Goal: Information Seeking & Learning: Compare options

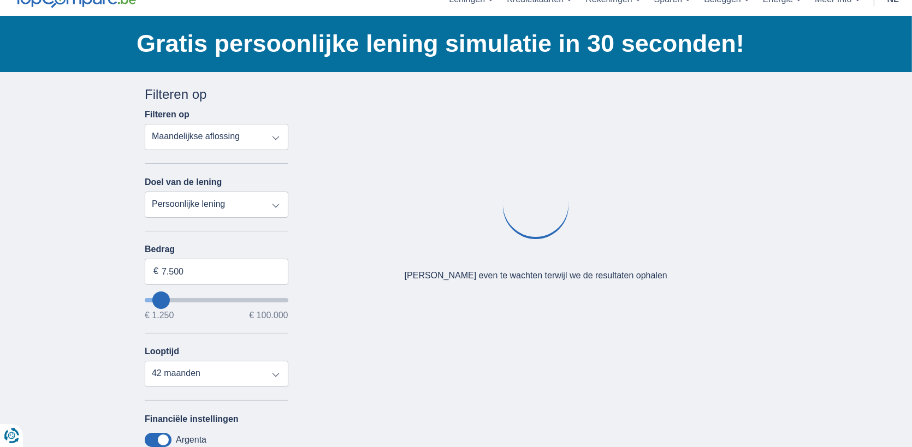
click at [234, 201] on select "Persoonlijke lening Auto Moto / fiets Mobilhome / caravan Renovatie Energie Sch…" at bounding box center [217, 205] width 144 height 26
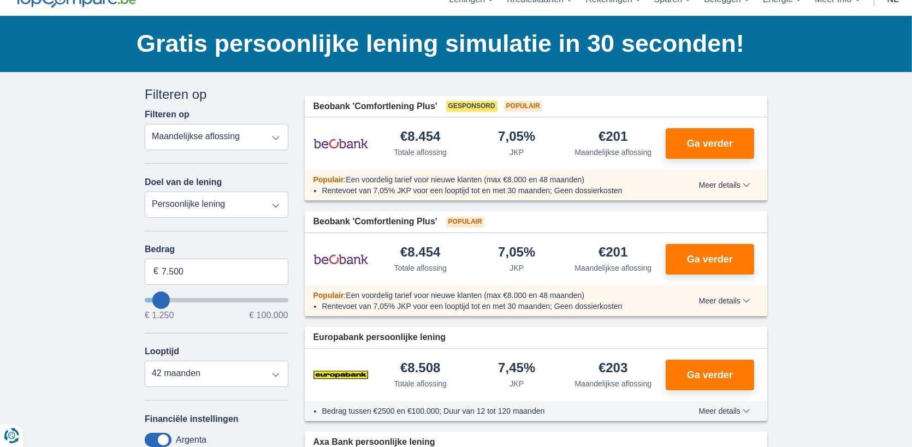
select select "vehicleLoan"
click at [145, 192] on select "Persoonlijke lening Auto Moto / fiets Mobilhome / caravan Renovatie Energie Sch…" at bounding box center [217, 205] width 144 height 26
select select "3-4"
type input "15.000"
type input "15250"
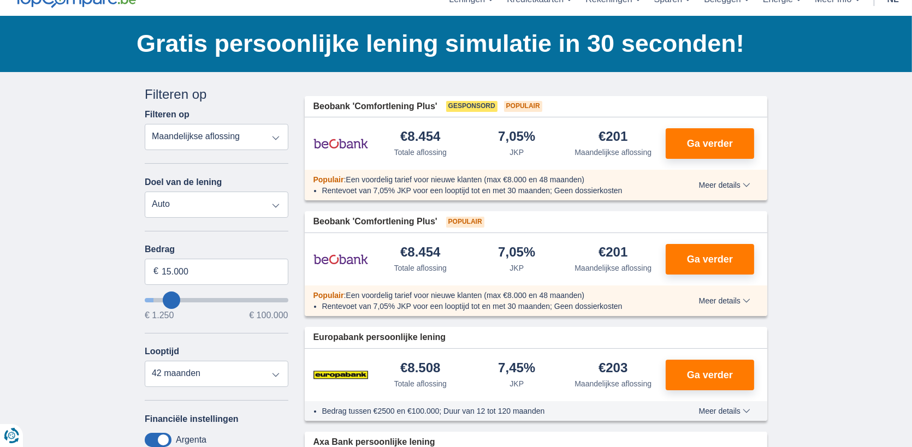
select select "60"
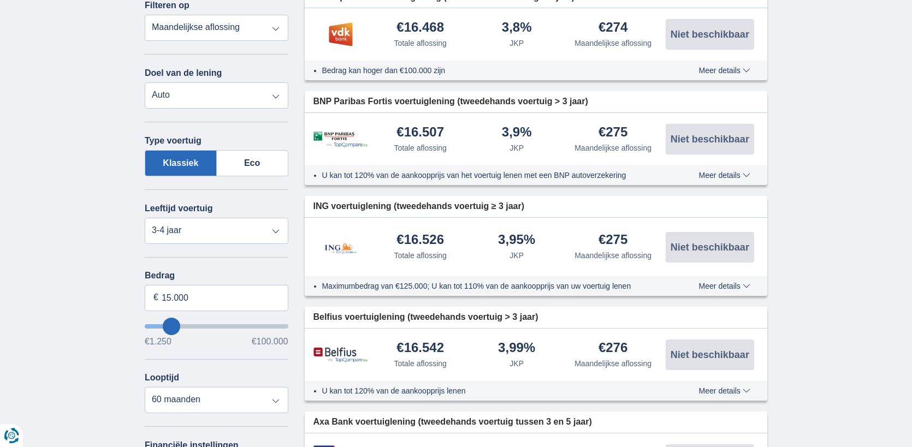
scroll to position [218, 0]
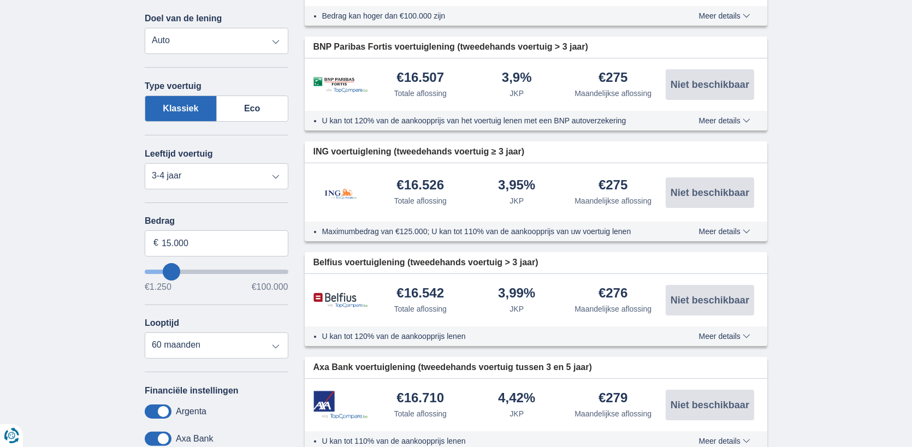
click at [260, 157] on div "Leeftijd voertuig Nieuw 0-1 jaar 1-2 jaar 2-3 jaar 3-4 jaar 4-5 jaar 5+ jaar" at bounding box center [217, 162] width 144 height 55
click at [257, 174] on select "Nieuw 0-1 jaar 1-2 jaar 2-3 jaar 3-4 jaar 4-5 jaar 5+ jaar" at bounding box center [217, 176] width 144 height 26
select select "0-1"
click at [145, 163] on select "Nieuw 0-1 jaar 1-2 jaar 2-3 jaar 3-4 jaar 4-5 jaar 5+ jaar" at bounding box center [217, 176] width 144 height 26
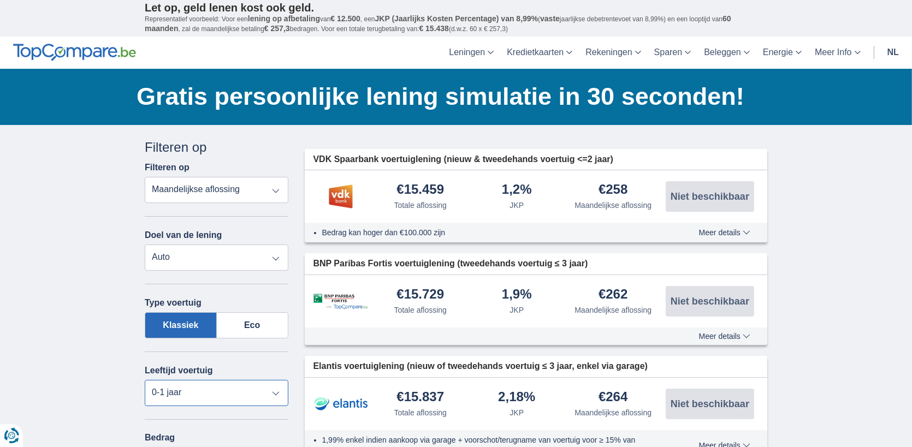
scroll to position [0, 0]
